Goal: Task Accomplishment & Management: Use online tool/utility

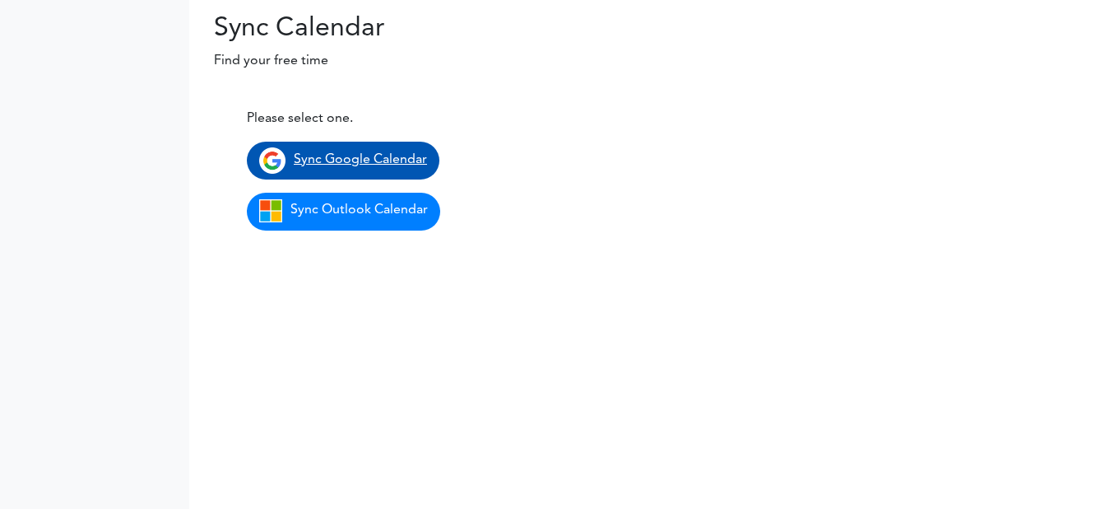
drag, startPoint x: 0, startPoint y: 0, endPoint x: 332, endPoint y: 152, distance: 364.9
click at [332, 153] on span "Sync Google Calendar" at bounding box center [360, 159] width 133 height 13
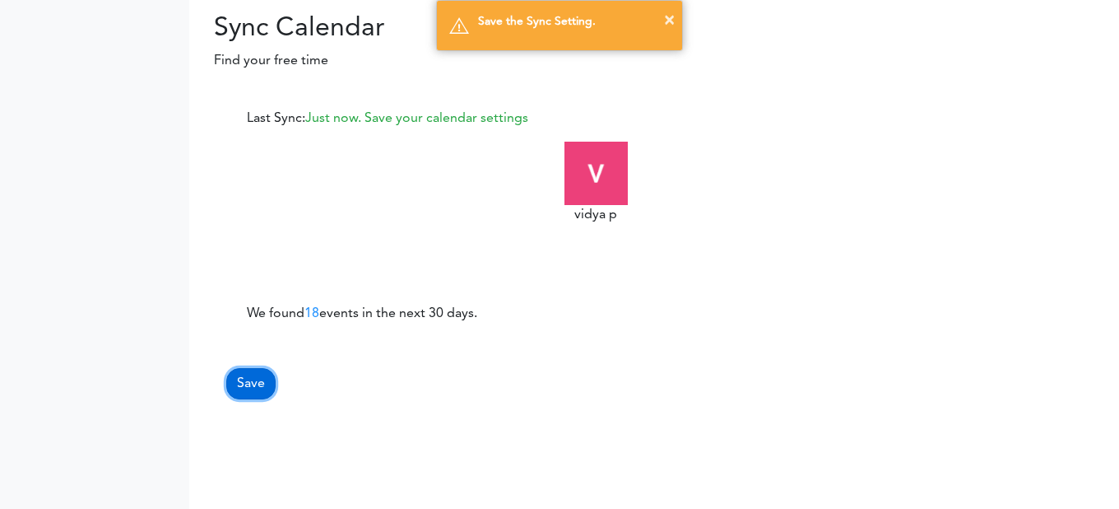
click at [249, 384] on button "Save" at bounding box center [250, 383] width 49 height 31
